Goal: Find specific page/section: Find specific page/section

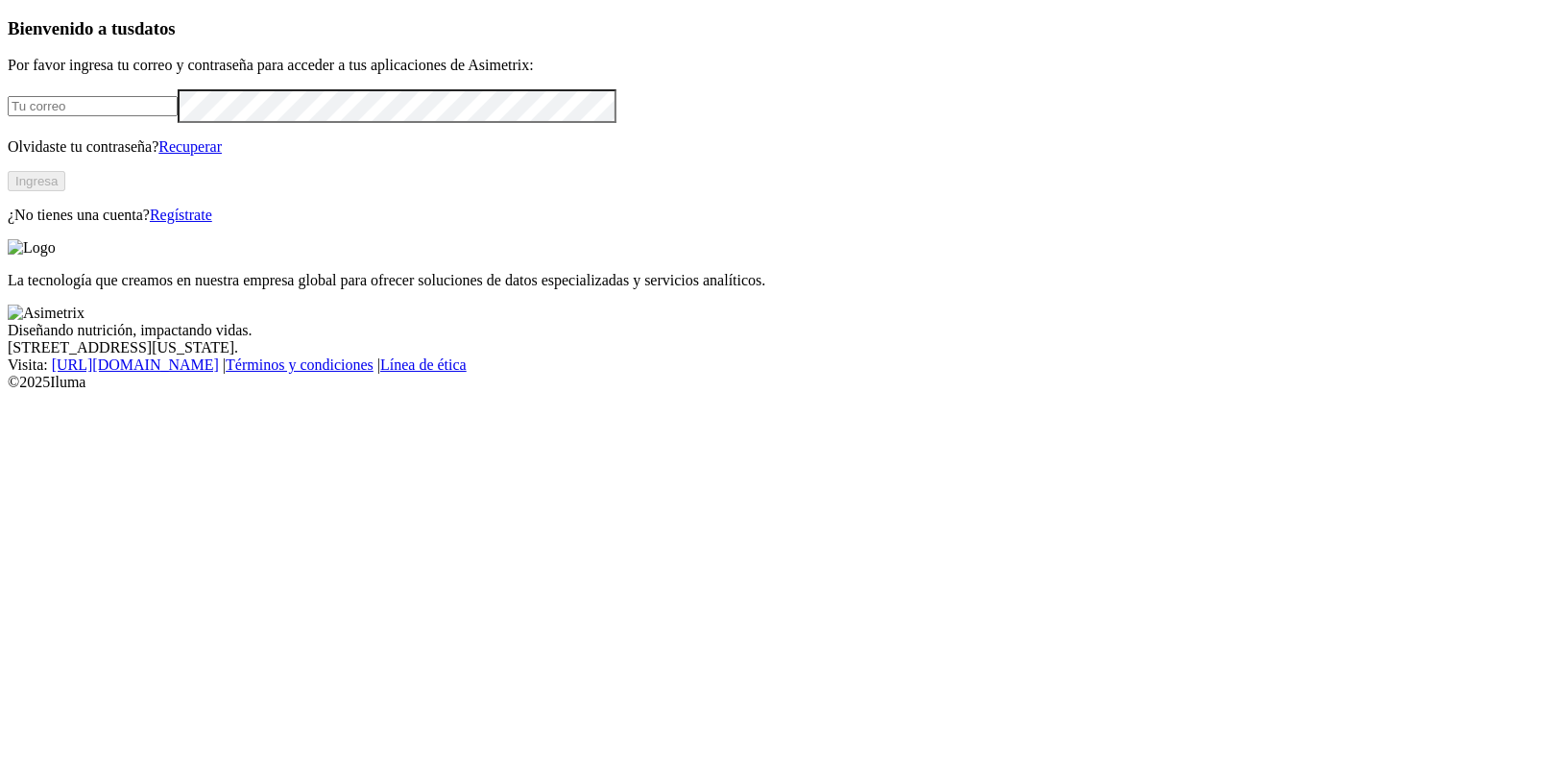
type input "[PERSON_NAME][EMAIL_ADDRESS][DOMAIN_NAME]"
click at [66, 191] on button "Ingresa" at bounding box center [36, 181] width 58 height 21
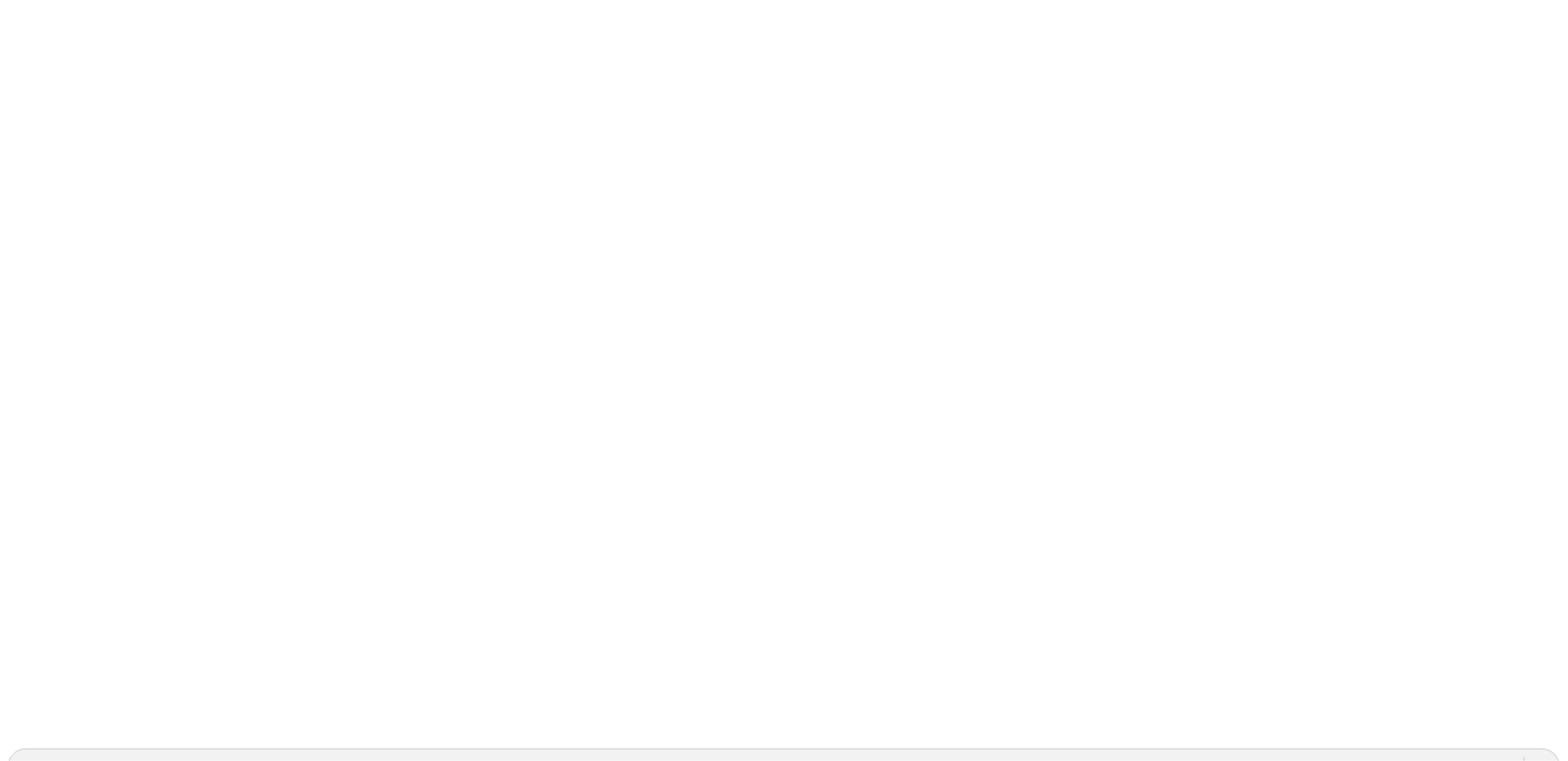
scroll to position [0, 0]
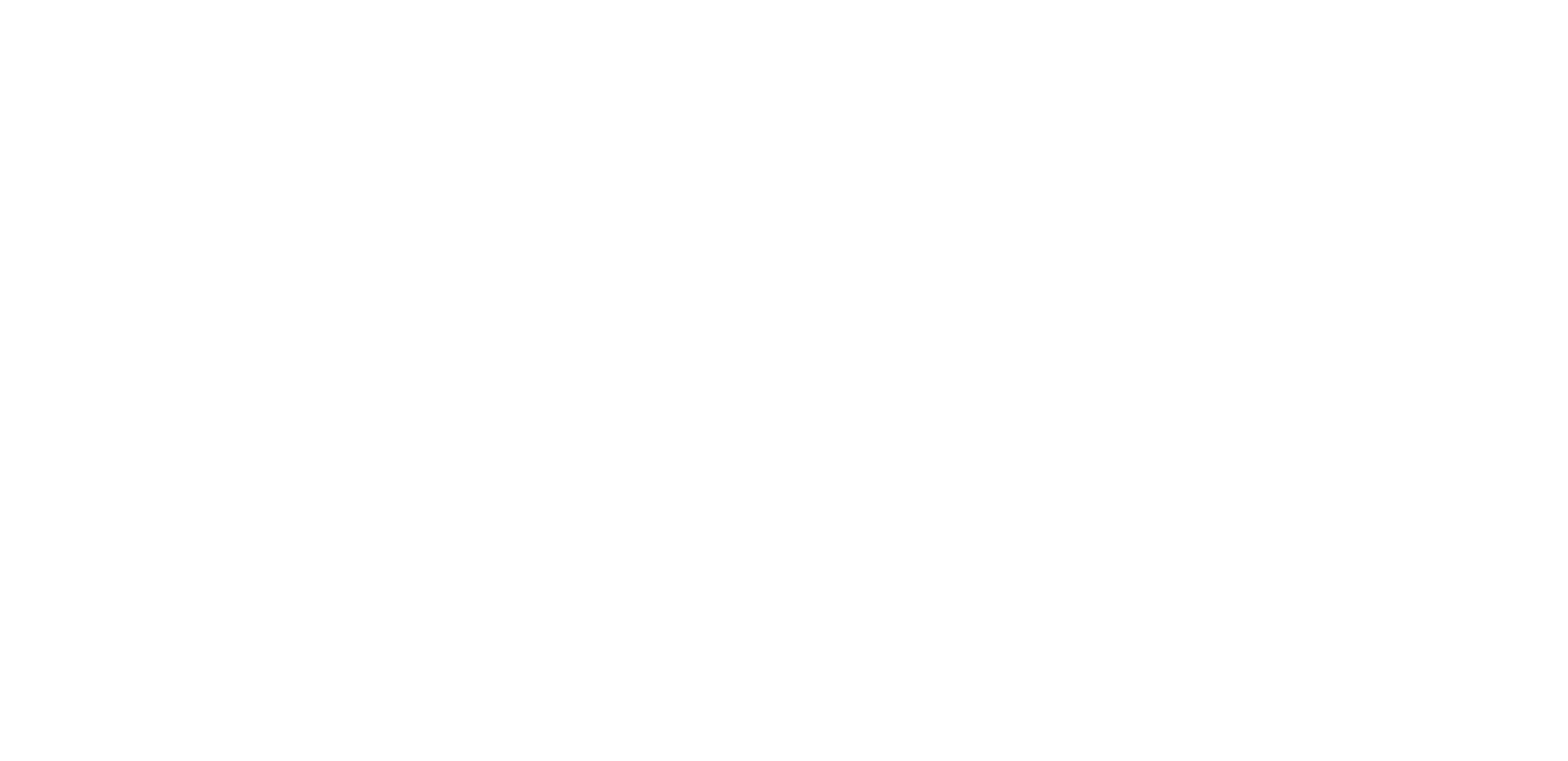
click at [39, 362] on icon at bounding box center [37, 392] width 60 height 60
